Goal: Task Accomplishment & Management: Manage account settings

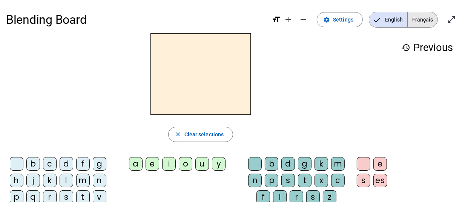
click at [421, 21] on span "Français" at bounding box center [423, 19] width 30 height 15
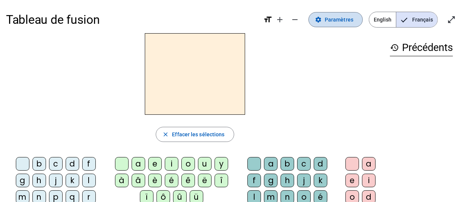
click at [340, 17] on span "Paramètres" at bounding box center [339, 19] width 29 height 9
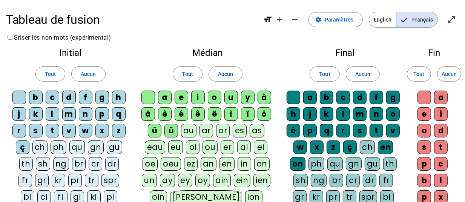
click at [30, 95] on div "b" at bounding box center [36, 98] width 14 height 14
click at [56, 99] on div "c" at bounding box center [53, 98] width 14 height 14
click at [85, 101] on div "f" at bounding box center [86, 98] width 14 height 14
click at [100, 98] on div "g" at bounding box center [102, 98] width 14 height 14
click at [121, 100] on div "h" at bounding box center [119, 98] width 14 height 14
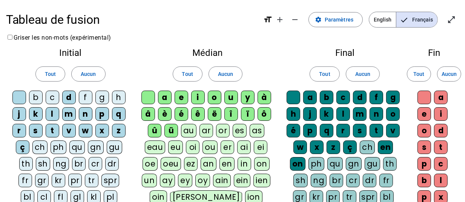
click at [115, 114] on div "q" at bounding box center [119, 114] width 14 height 14
click at [101, 114] on div "p" at bounding box center [102, 114] width 14 height 14
click at [84, 114] on div "n" at bounding box center [86, 114] width 14 height 14
click at [18, 112] on div "j" at bounding box center [19, 114] width 14 height 14
click at [35, 112] on div "k" at bounding box center [36, 114] width 14 height 14
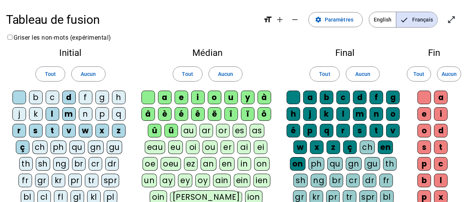
click at [17, 130] on div "r" at bounding box center [19, 131] width 14 height 14
click at [31, 132] on div "s" at bounding box center [36, 131] width 14 height 14
click at [66, 131] on div "v" at bounding box center [69, 131] width 14 height 14
click at [81, 132] on div "w" at bounding box center [86, 131] width 14 height 14
click at [104, 132] on div "x" at bounding box center [102, 131] width 14 height 14
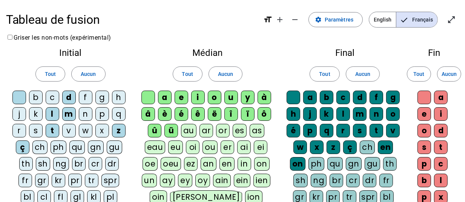
click at [115, 131] on div "z" at bounding box center [119, 131] width 14 height 14
click at [19, 148] on div "ç" at bounding box center [23, 147] width 14 height 14
click at [213, 95] on div "o" at bounding box center [215, 98] width 14 height 14
click at [246, 98] on div "y" at bounding box center [248, 98] width 14 height 14
click at [263, 99] on div "à" at bounding box center [265, 98] width 14 height 14
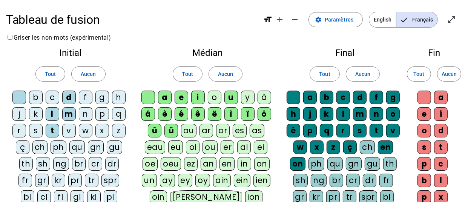
click at [262, 113] on div "ô" at bounding box center [265, 114] width 14 height 14
click at [246, 114] on div "ï" at bounding box center [248, 114] width 14 height 14
click at [228, 114] on div "î" at bounding box center [231, 114] width 14 height 14
click at [215, 114] on div "ë" at bounding box center [215, 114] width 14 height 14
click at [192, 113] on div "ê" at bounding box center [198, 114] width 14 height 14
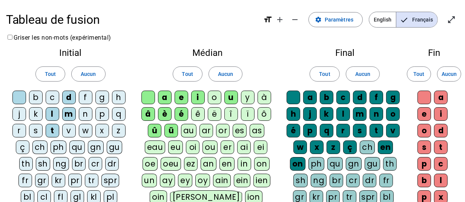
click at [171, 113] on div "è" at bounding box center [165, 114] width 14 height 14
click at [177, 113] on div "é" at bounding box center [182, 114] width 14 height 14
click at [149, 115] on div "â" at bounding box center [148, 114] width 14 height 14
click at [153, 127] on div "û" at bounding box center [155, 131] width 14 height 14
click at [174, 131] on div "ü" at bounding box center [171, 131] width 14 height 14
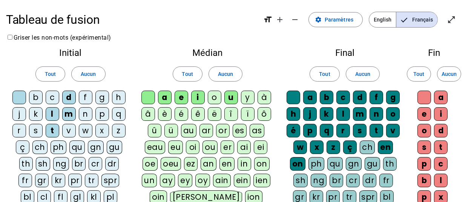
click at [310, 96] on div "a" at bounding box center [310, 98] width 14 height 14
click at [325, 99] on div "b" at bounding box center [327, 98] width 14 height 14
click at [338, 97] on div "c" at bounding box center [343, 98] width 14 height 14
click at [373, 99] on div "f" at bounding box center [377, 98] width 14 height 14
click at [391, 100] on div "g" at bounding box center [393, 98] width 14 height 14
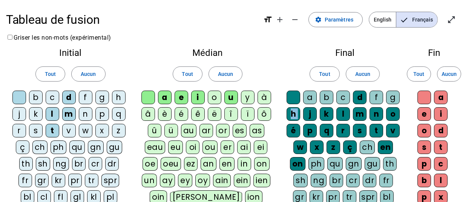
drag, startPoint x: 289, startPoint y: 116, endPoint x: 309, endPoint y: 118, distance: 20.2
click at [309, 118] on div "a b c d f g h j k l m n o é p q r s t v w x z ç ch en on ph qu gn gu th sh ng b…" at bounding box center [345, 174] width 117 height 166
click at [294, 114] on div "h" at bounding box center [294, 114] width 14 height 14
click at [310, 116] on div "j" at bounding box center [310, 114] width 14 height 14
click at [326, 118] on div "k" at bounding box center [327, 114] width 14 height 14
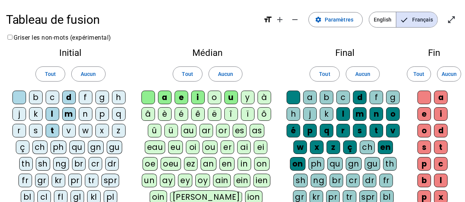
click at [376, 119] on div "n" at bounding box center [377, 114] width 14 height 14
click at [391, 114] on div "o" at bounding box center [393, 114] width 14 height 14
click at [293, 130] on div "é" at bounding box center [294, 131] width 14 height 14
click at [308, 126] on div "p" at bounding box center [310, 131] width 14 height 14
click at [327, 132] on div "q" at bounding box center [327, 131] width 14 height 14
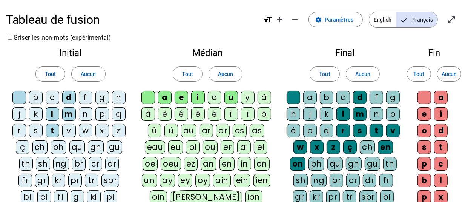
click at [336, 134] on letter-bubble "q" at bounding box center [328, 132] width 17 height 17
click at [332, 133] on div "q" at bounding box center [327, 131] width 14 height 14
click at [347, 136] on div "r" at bounding box center [343, 131] width 14 height 14
click at [359, 132] on div "s" at bounding box center [360, 131] width 14 height 14
click at [395, 136] on div "v" at bounding box center [393, 131] width 14 height 14
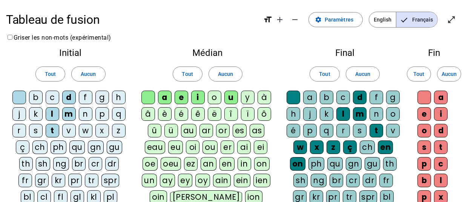
click at [301, 151] on div "w" at bounding box center [300, 147] width 14 height 14
click at [320, 151] on div "x" at bounding box center [317, 147] width 14 height 14
click at [338, 154] on letter-bubble "z" at bounding box center [335, 148] width 17 height 17
click at [352, 146] on div "ç" at bounding box center [350, 147] width 14 height 14
click at [382, 148] on div "en" at bounding box center [385, 147] width 15 height 14
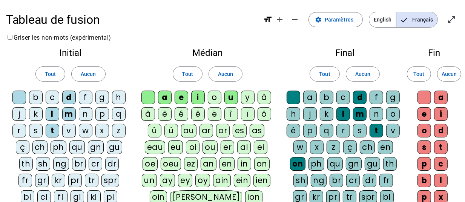
click at [295, 164] on div "on" at bounding box center [297, 164] width 15 height 14
click at [453, 78] on span "Aucun" at bounding box center [449, 73] width 15 height 9
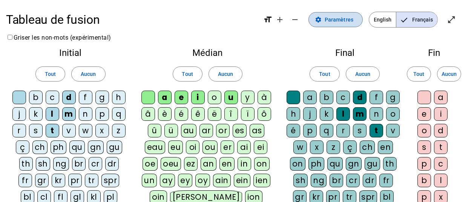
click at [345, 20] on span "Paramètres" at bounding box center [339, 19] width 29 height 9
click at [0, 176] on div "Tableau de fusion format_size add remove settings Paramètres English Français o…" at bounding box center [232, 195] width 465 height 390
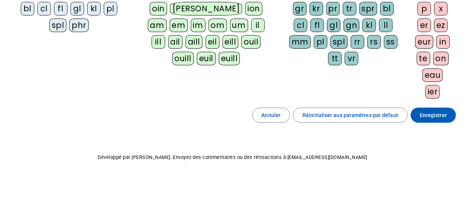
scroll to position [27, 0]
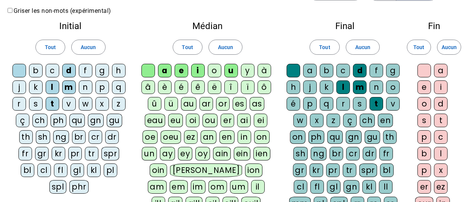
click at [3, 27] on div "Tableau de fusion format_size add remove settings Paramètres English Français o…" at bounding box center [232, 168] width 465 height 390
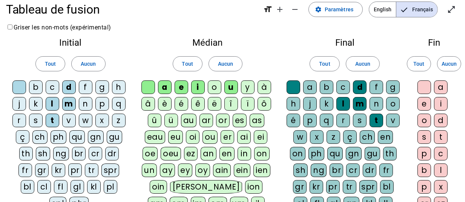
scroll to position [0, 0]
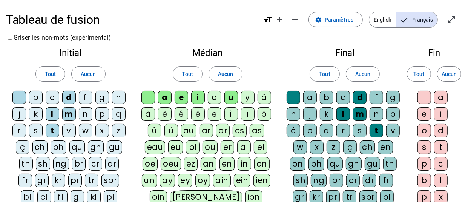
click at [5, 49] on div "Tableau de fusion format_size add remove settings Paramètres English Français o…" at bounding box center [232, 195] width 465 height 390
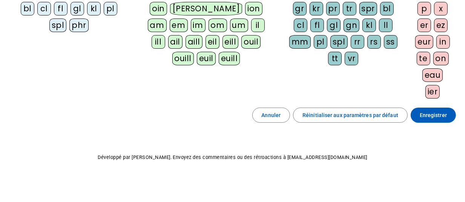
scroll to position [187, 0]
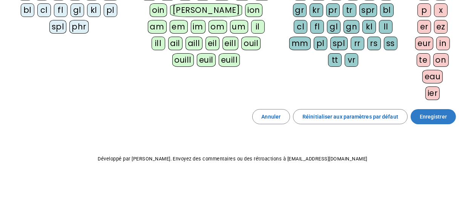
click at [443, 121] on span "Enregistrer" at bounding box center [433, 116] width 27 height 9
